Goal: Transaction & Acquisition: Purchase product/service

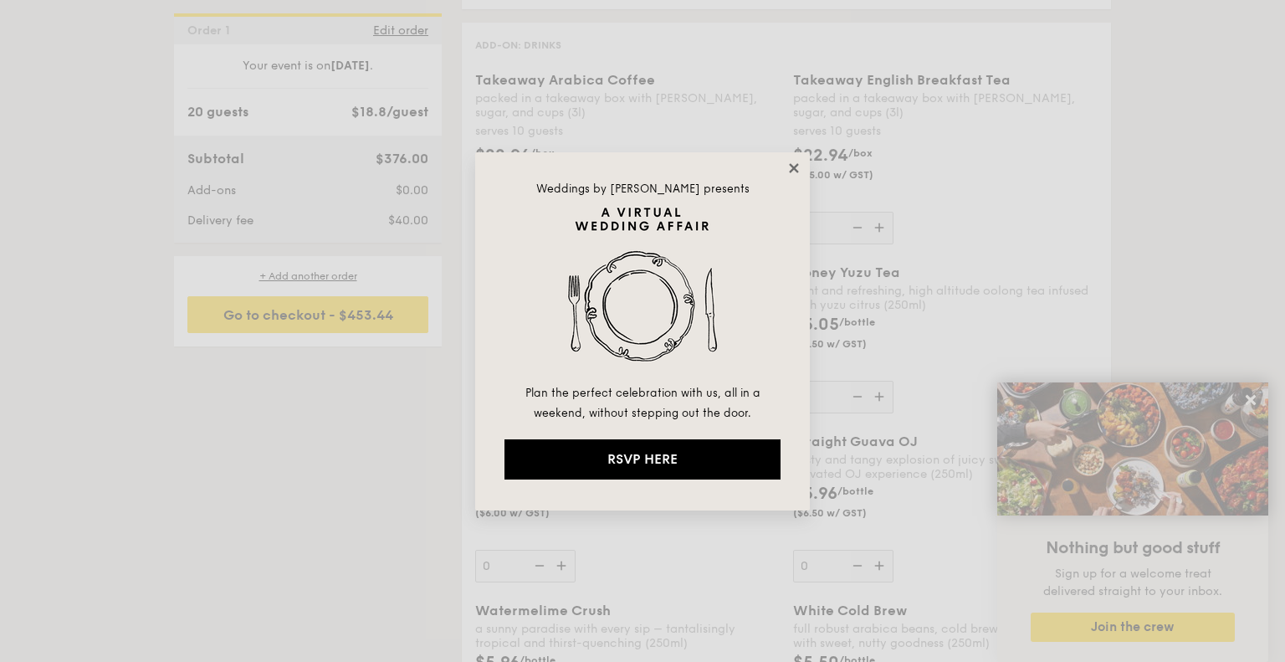
click at [800, 175] on icon at bounding box center [793, 168] width 15 height 15
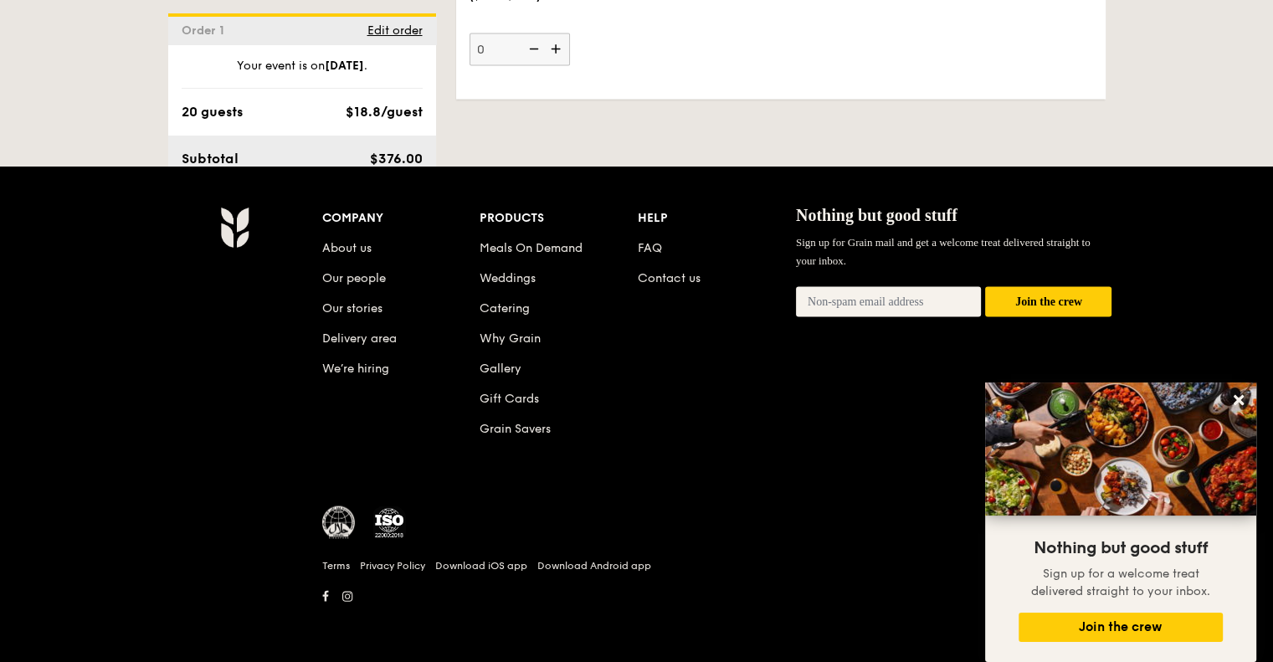
scroll to position [3613, 0]
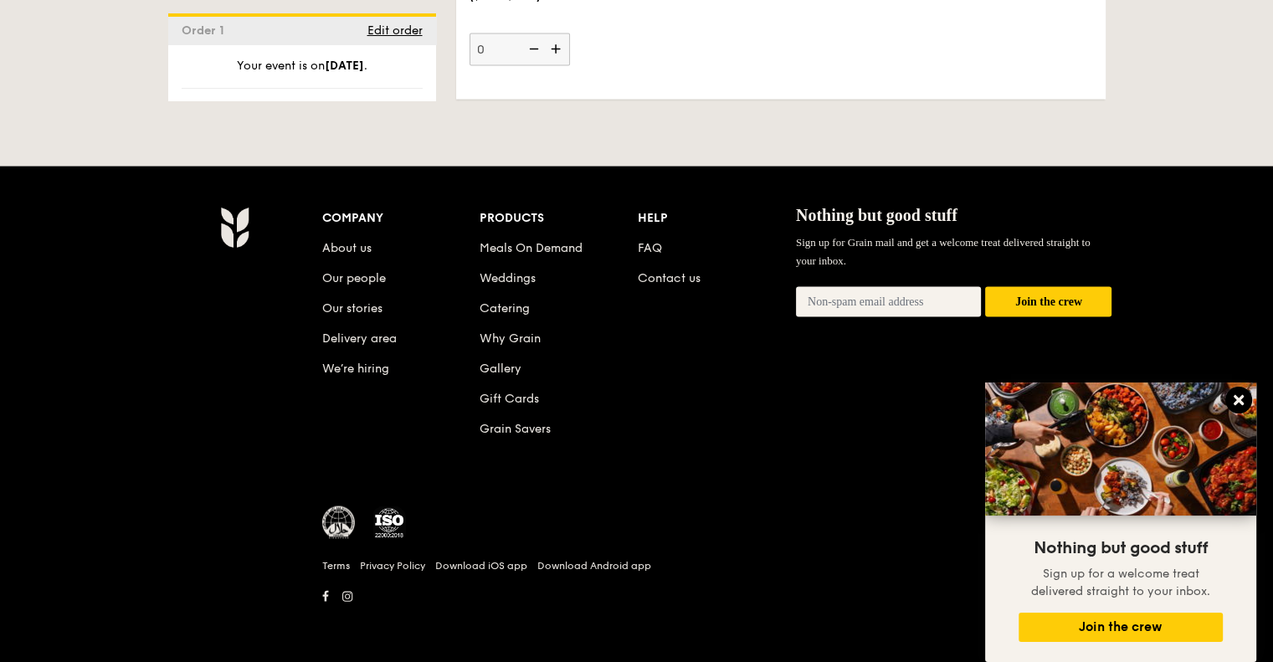
click at [1241, 399] on icon at bounding box center [1238, 400] width 10 height 10
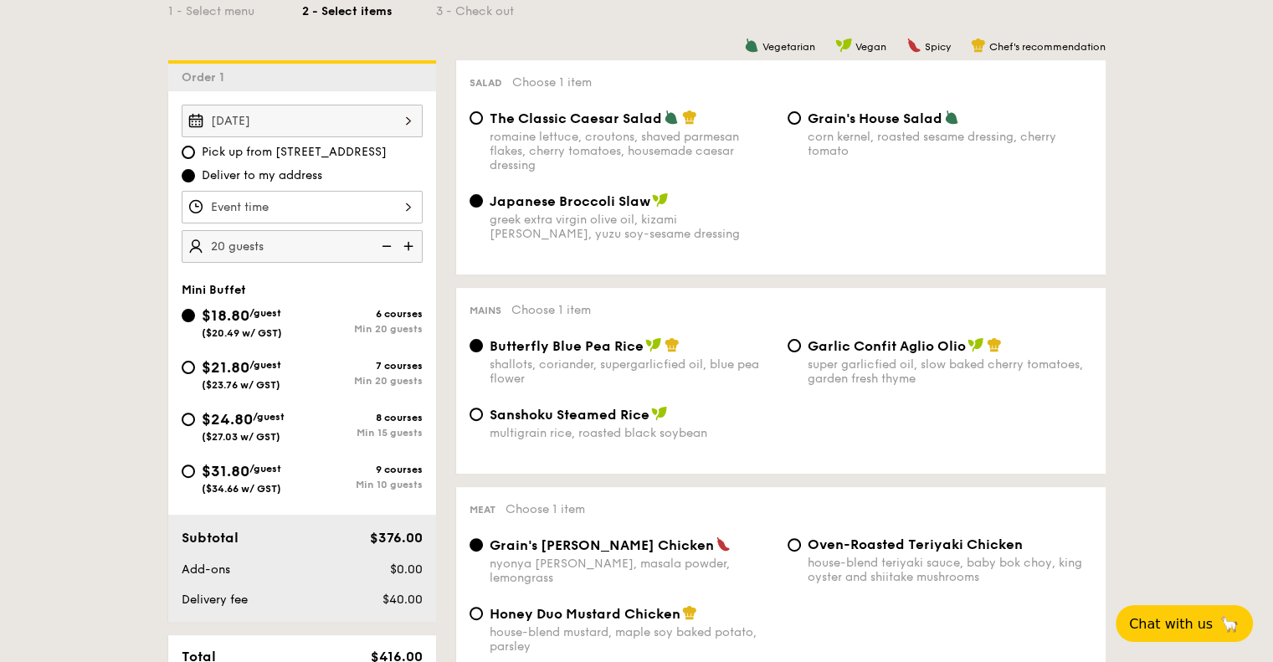
scroll to position [699, 0]
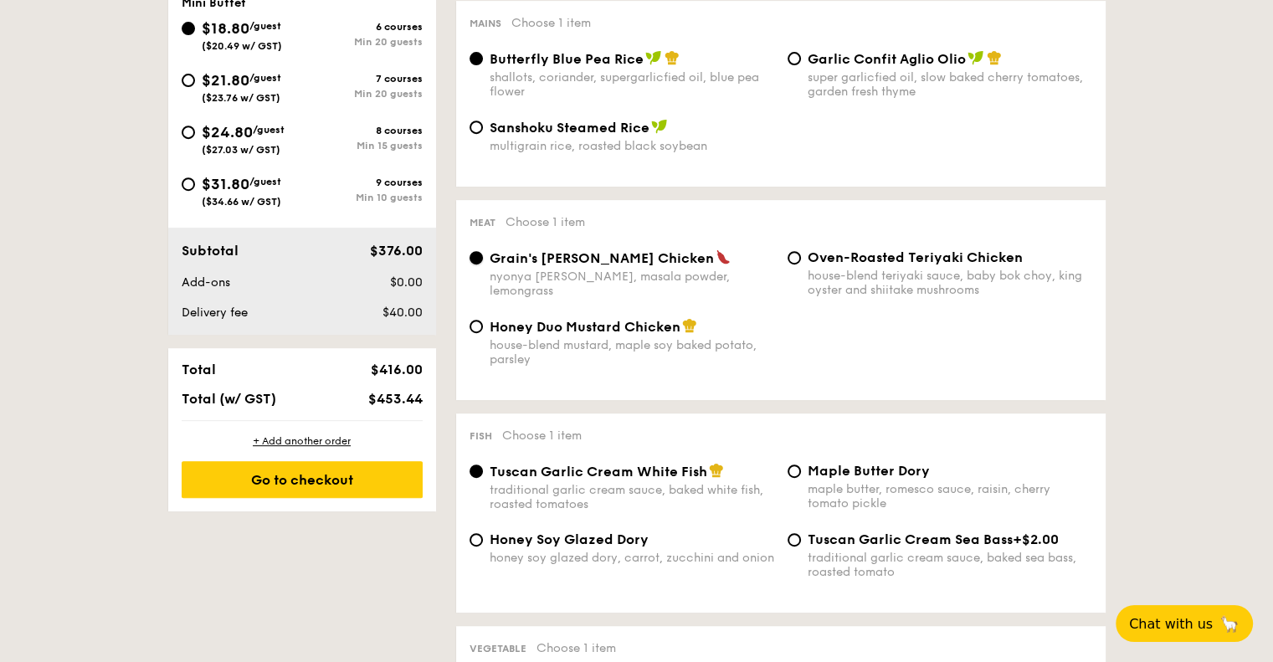
click at [474, 262] on input "Grain's [PERSON_NAME] Chicken nyonya [PERSON_NAME], masala powder, lemongrass" at bounding box center [475, 257] width 13 height 13
click at [474, 333] on input "Honey Duo Mustard Chicken house-blend mustard, maple soy baked potato, parsley" at bounding box center [475, 326] width 13 height 13
radio input "true"
click at [798, 264] on input "Oven-Roasted Teriyaki Chicken house-blend teriyaki sauce, baby bok choy, king o…" at bounding box center [793, 257] width 13 height 13
radio input "true"
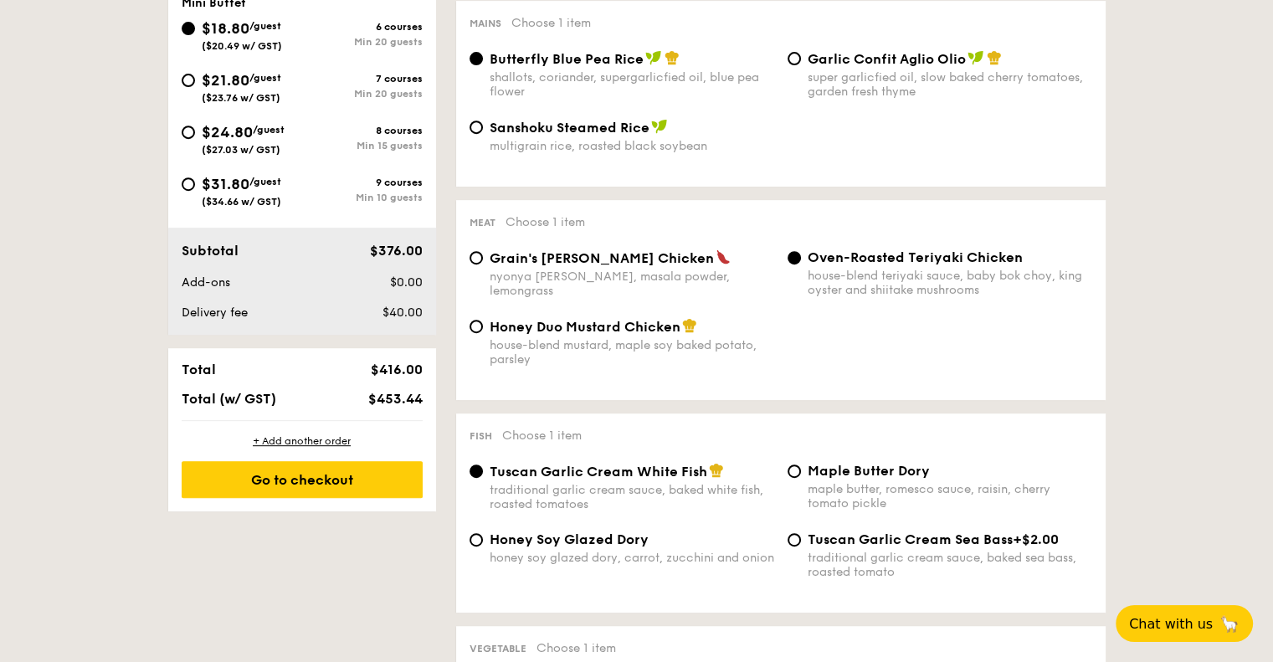
click at [484, 263] on div "Grain's [PERSON_NAME] Chicken nyonya [PERSON_NAME], masala powder, lemongrass" at bounding box center [622, 273] width 318 height 49
click at [475, 261] on input "Grain's [PERSON_NAME] Chicken nyonya [PERSON_NAME], masala powder, lemongrass" at bounding box center [475, 257] width 13 height 13
radio input "true"
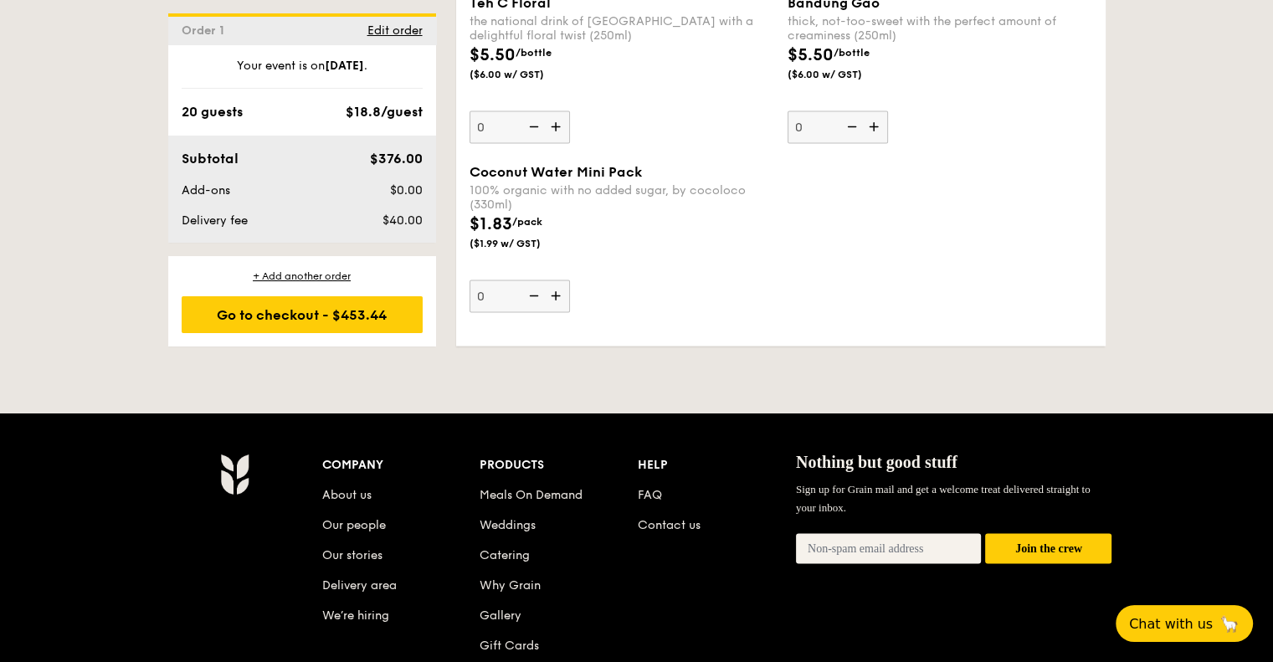
scroll to position [3543, 0]
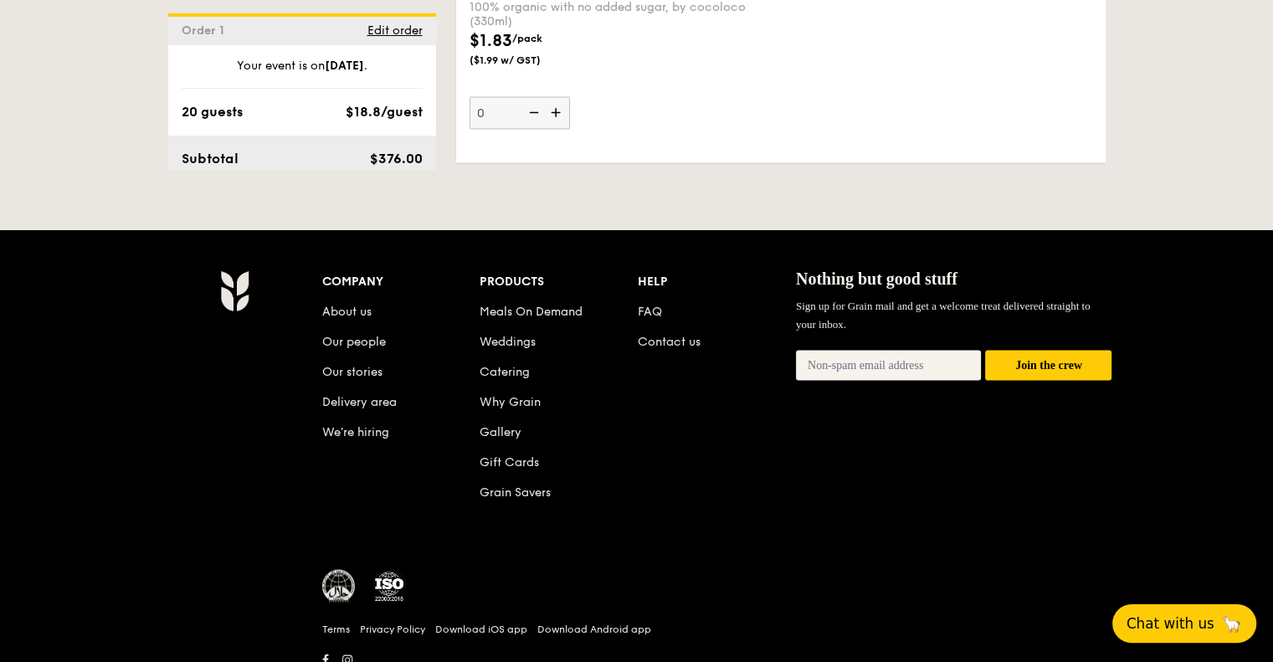
click at [1169, 627] on span "Chat with us" at bounding box center [1170, 623] width 88 height 17
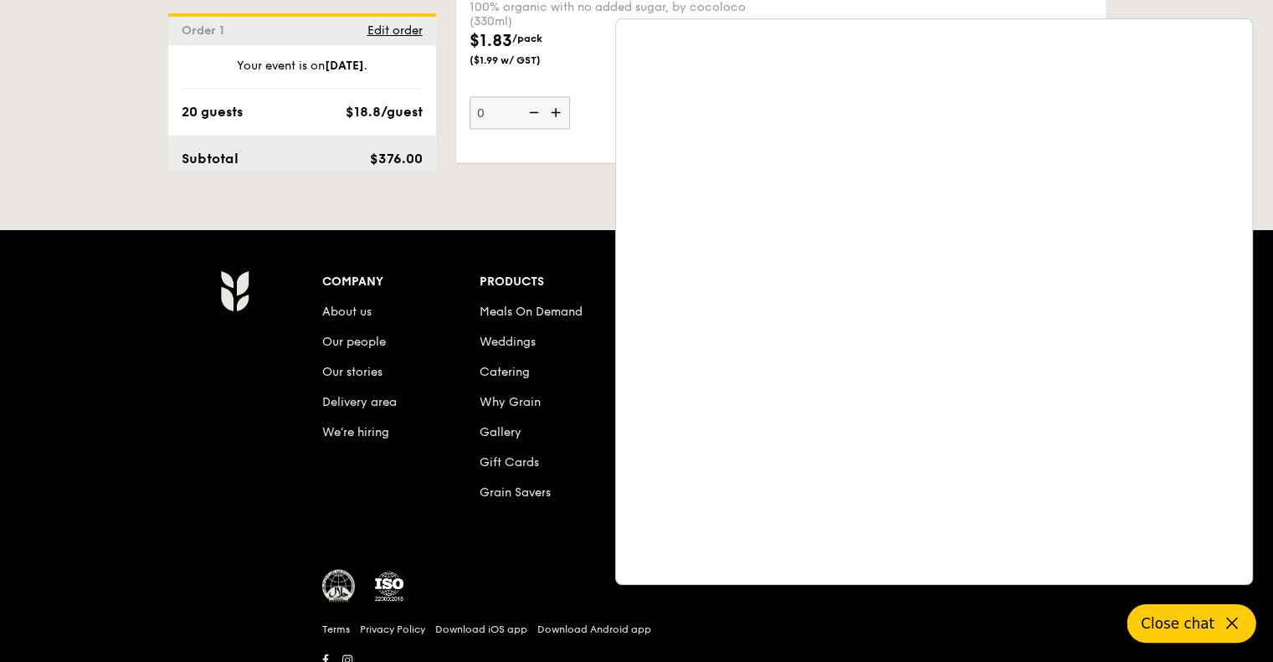
click at [1206, 628] on span "Close chat" at bounding box center [1177, 623] width 74 height 17
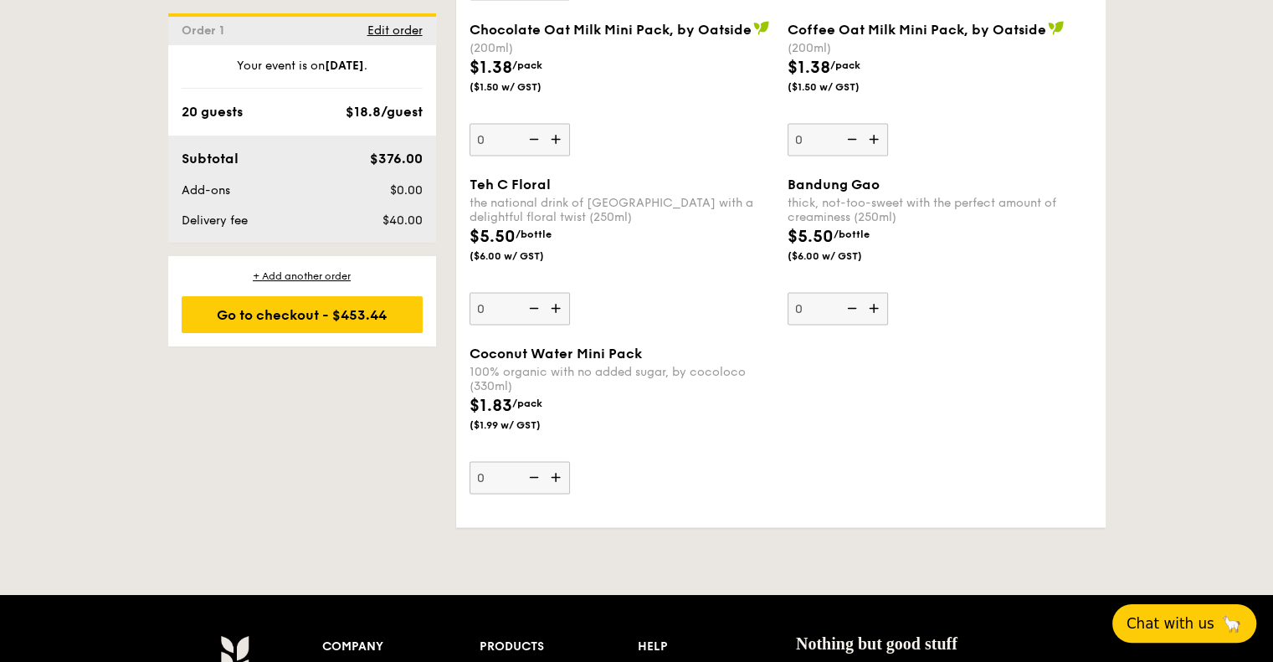
scroll to position [2845, 0]
